Goal: Information Seeking & Learning: Learn about a topic

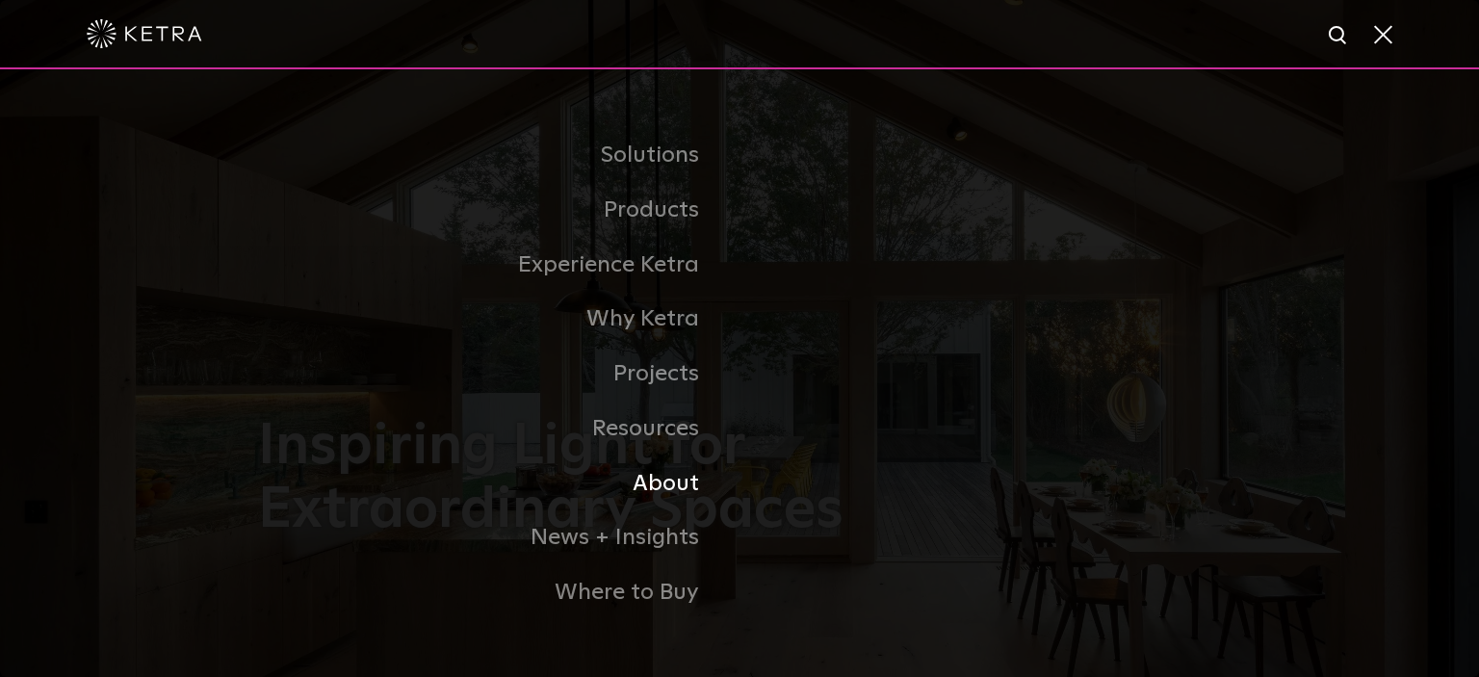
click at [672, 485] on link "About" at bounding box center [498, 483] width 481 height 55
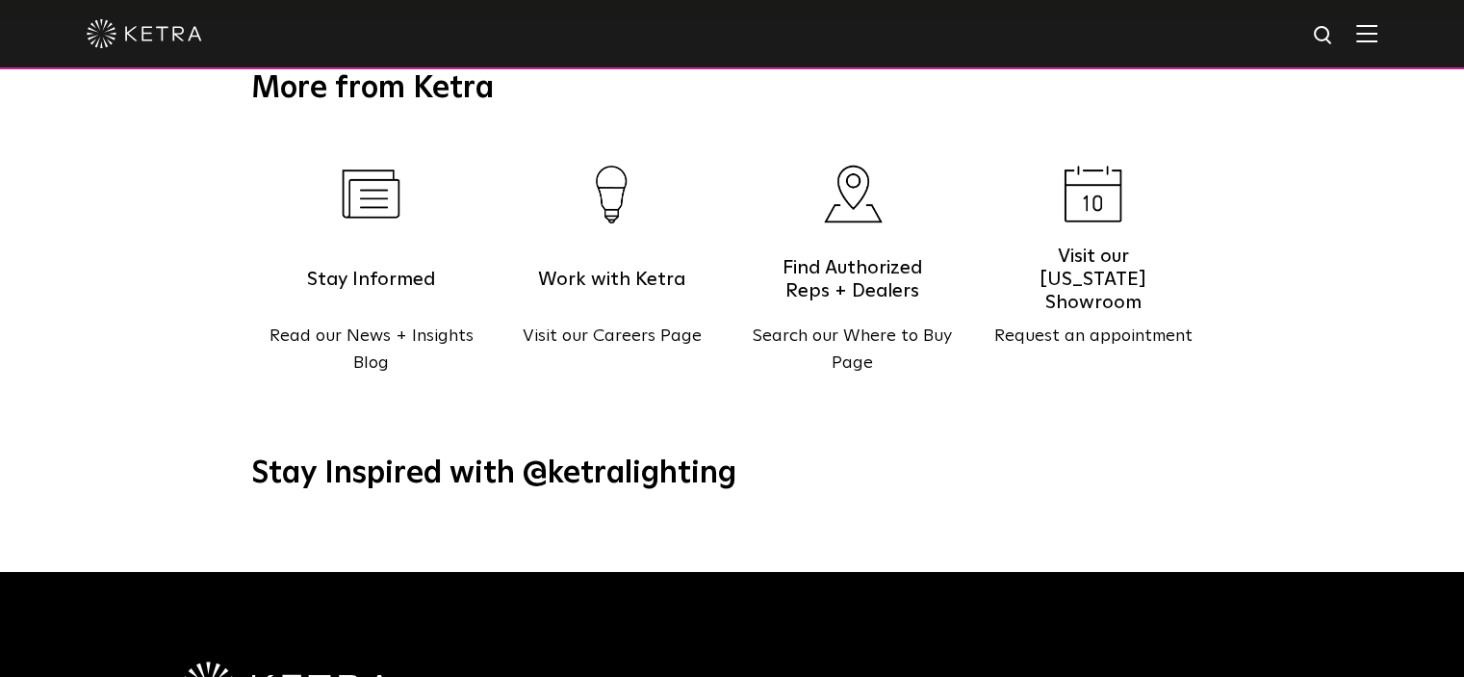
scroll to position [2480, 0]
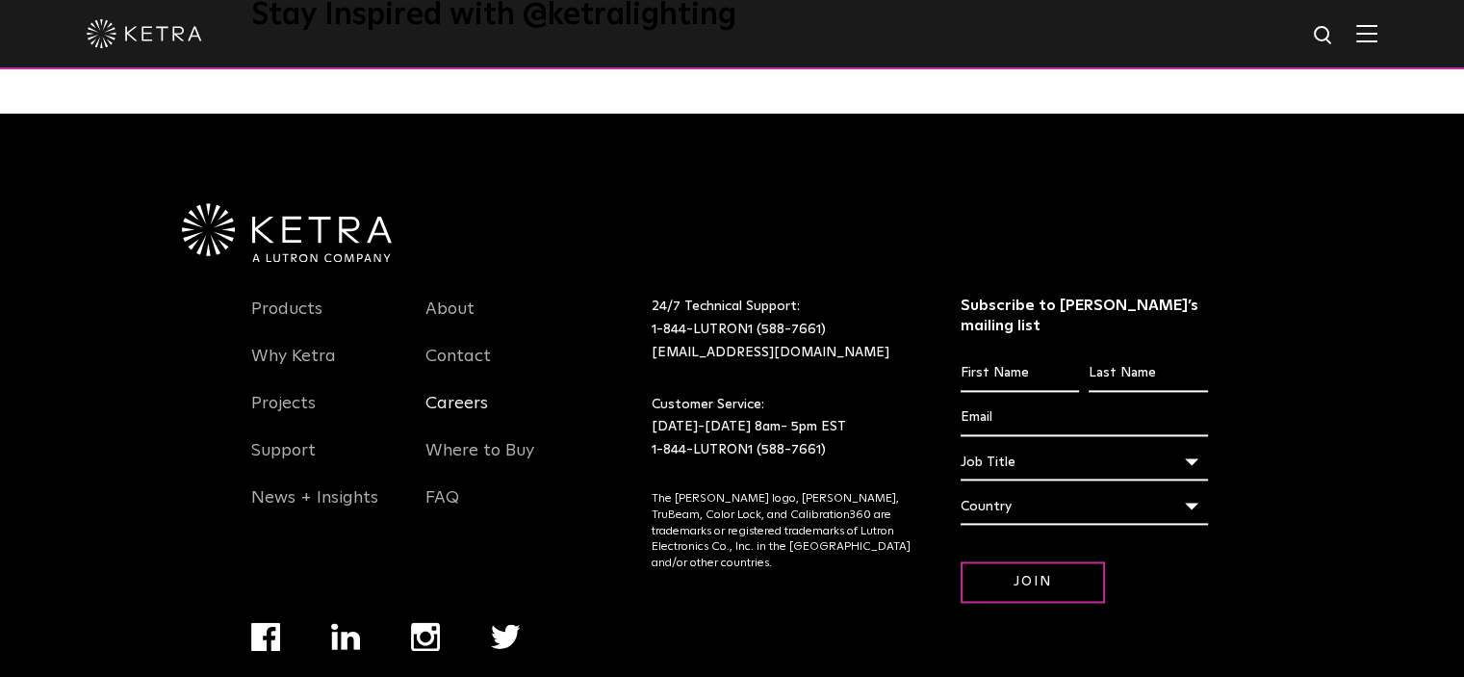
click at [459, 393] on link "Careers" at bounding box center [457, 415] width 63 height 44
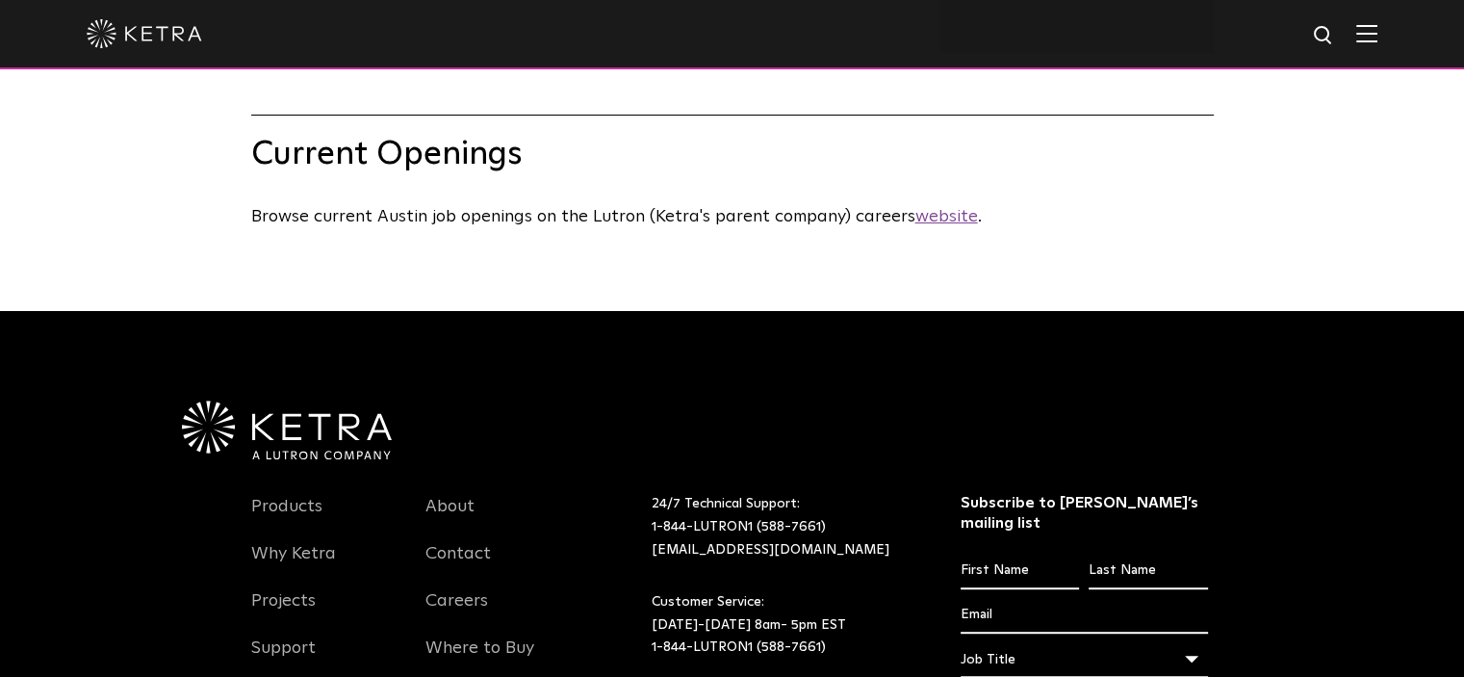
scroll to position [963, 0]
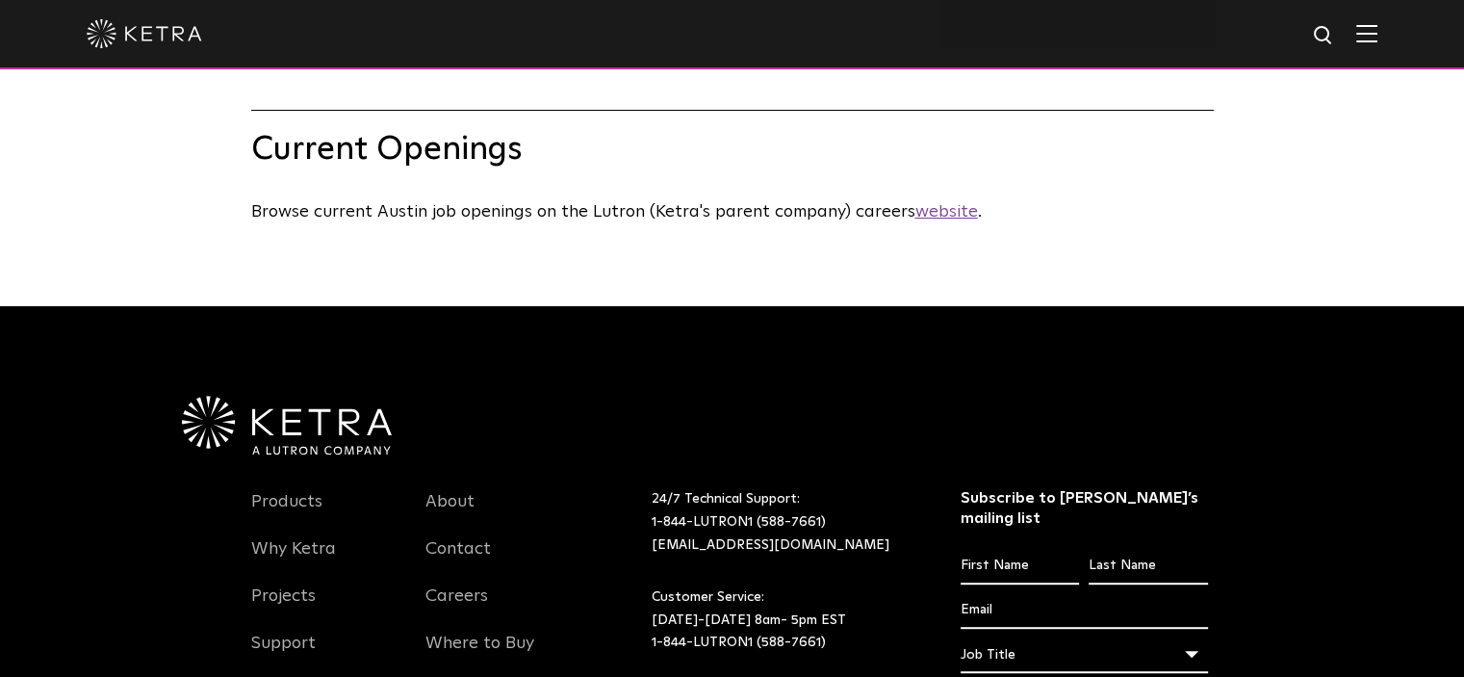
click at [944, 220] on u "website" at bounding box center [947, 211] width 63 height 17
